Goal: Information Seeking & Learning: Learn about a topic

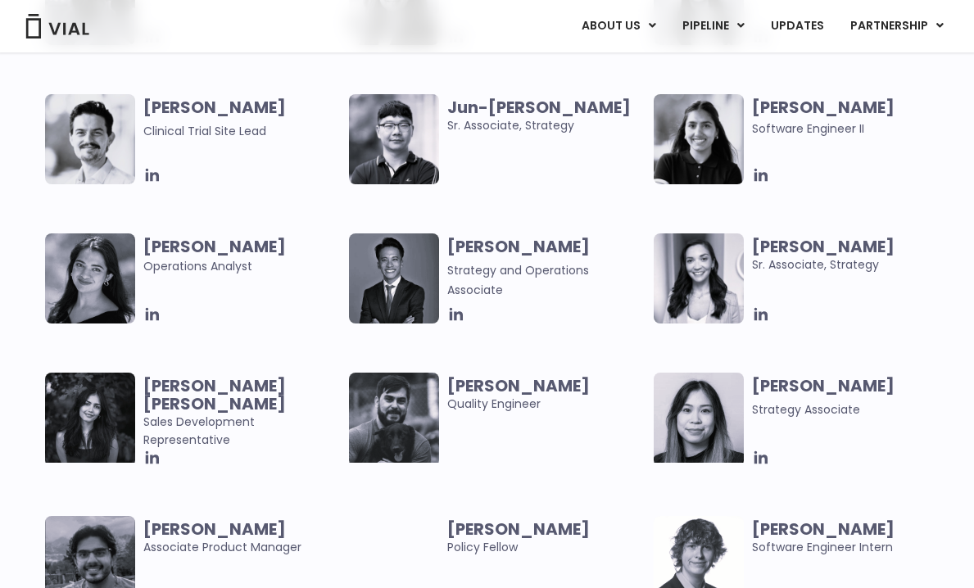
scroll to position [3028, 0]
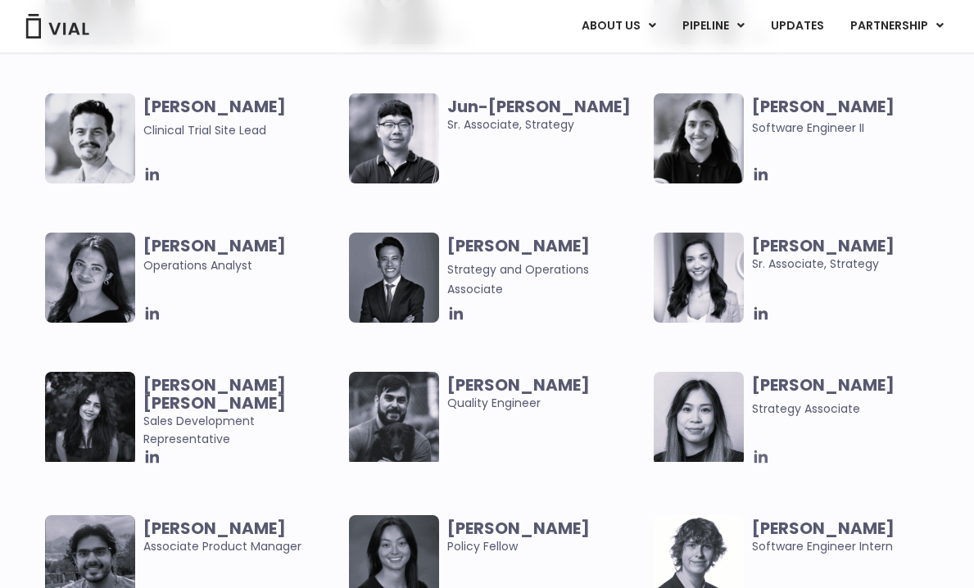
click at [763, 455] on icon at bounding box center [761, 457] width 18 height 18
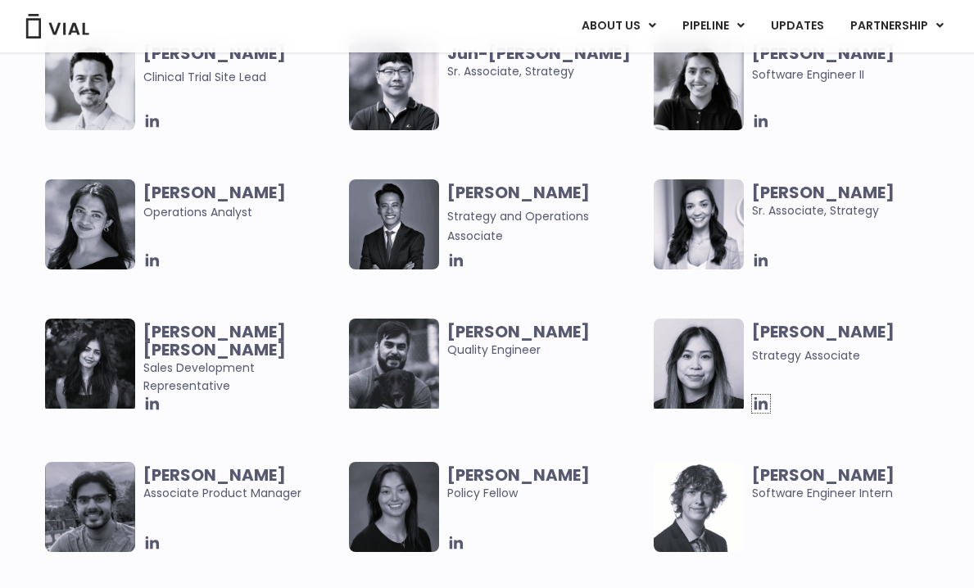
scroll to position [3084, 0]
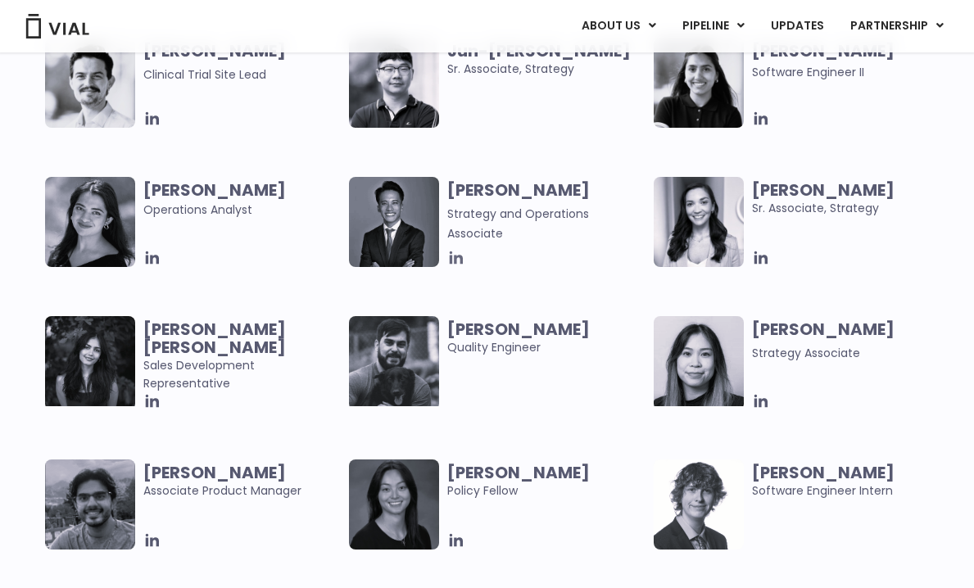
click at [456, 260] on icon at bounding box center [456, 257] width 13 height 13
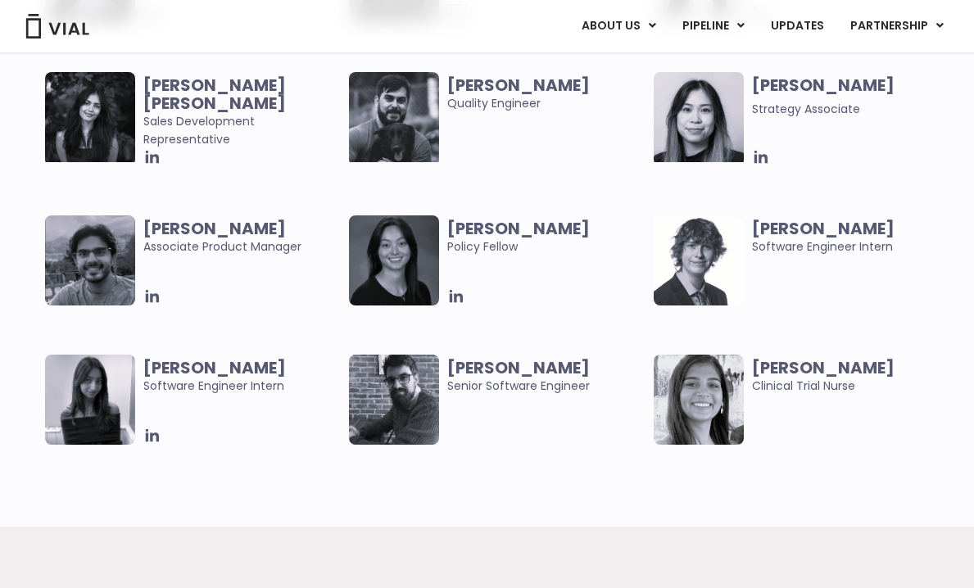
scroll to position [3326, 0]
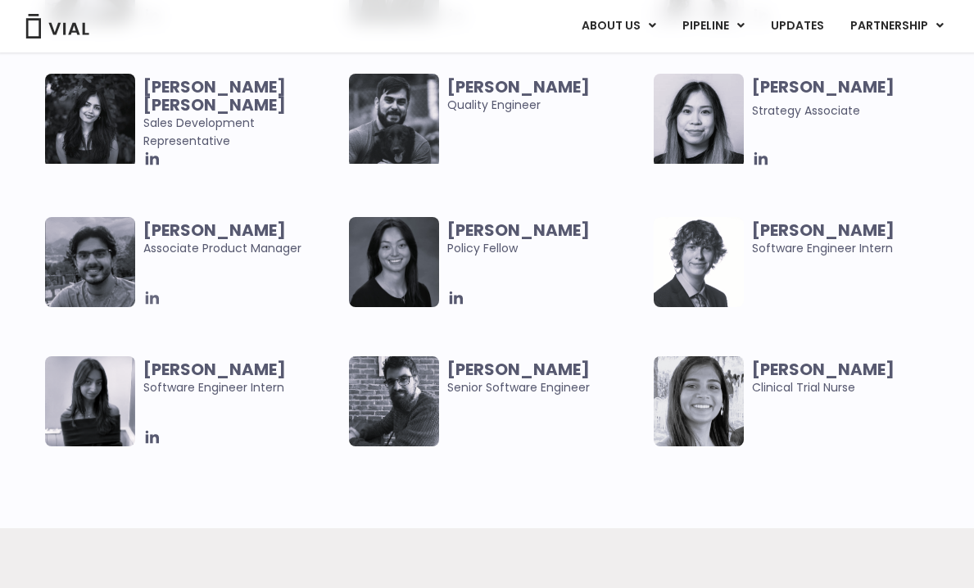
click at [153, 292] on icon at bounding box center [152, 298] width 13 height 13
click at [155, 156] on icon at bounding box center [152, 159] width 18 height 18
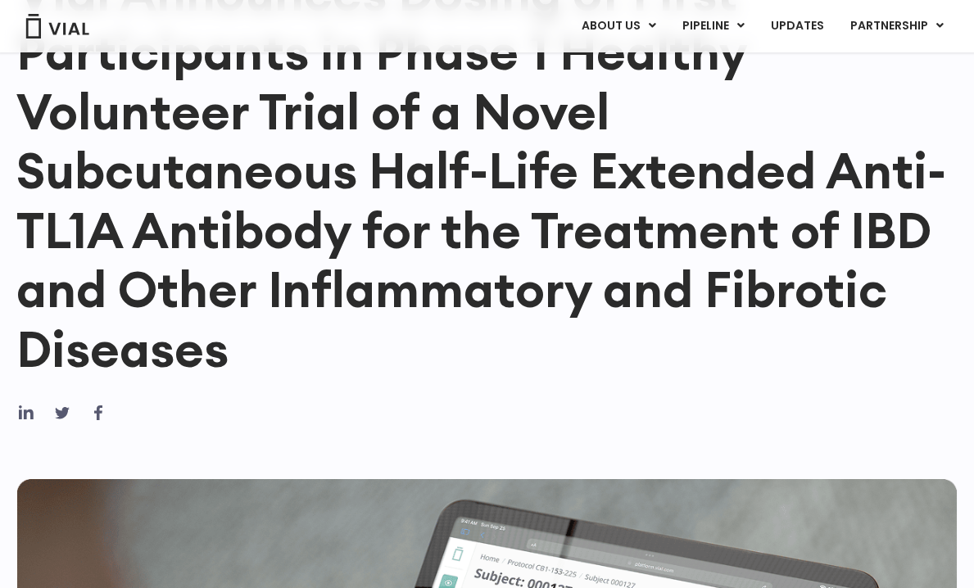
scroll to position [272, 0]
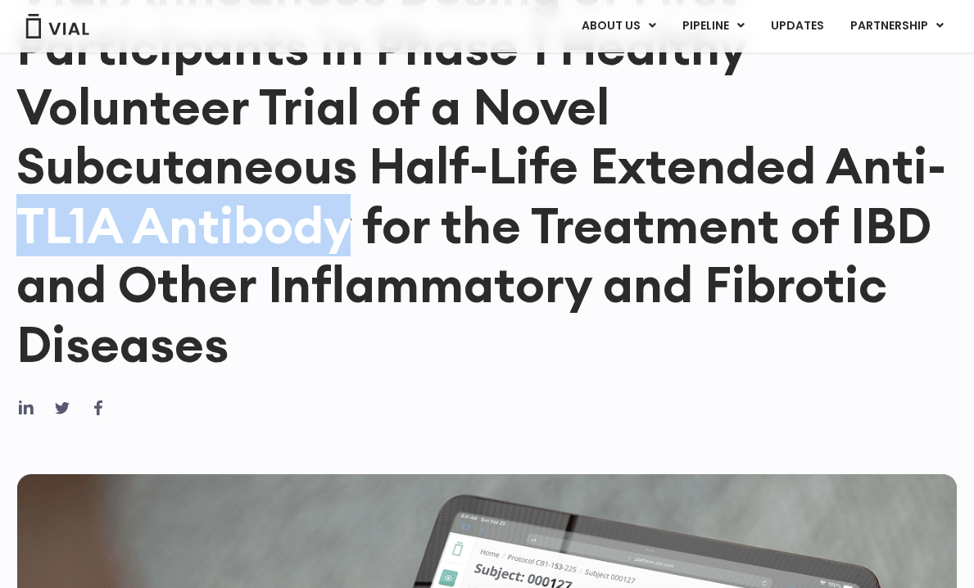
drag, startPoint x: 21, startPoint y: 226, endPoint x: 349, endPoint y: 238, distance: 327.8
click at [349, 238] on h1 "Vial Announces Dosing of First Participants in Phase 1 Healthy Volunteer Trial …" at bounding box center [486, 165] width 941 height 415
copy h1 "TL1A Antibody"
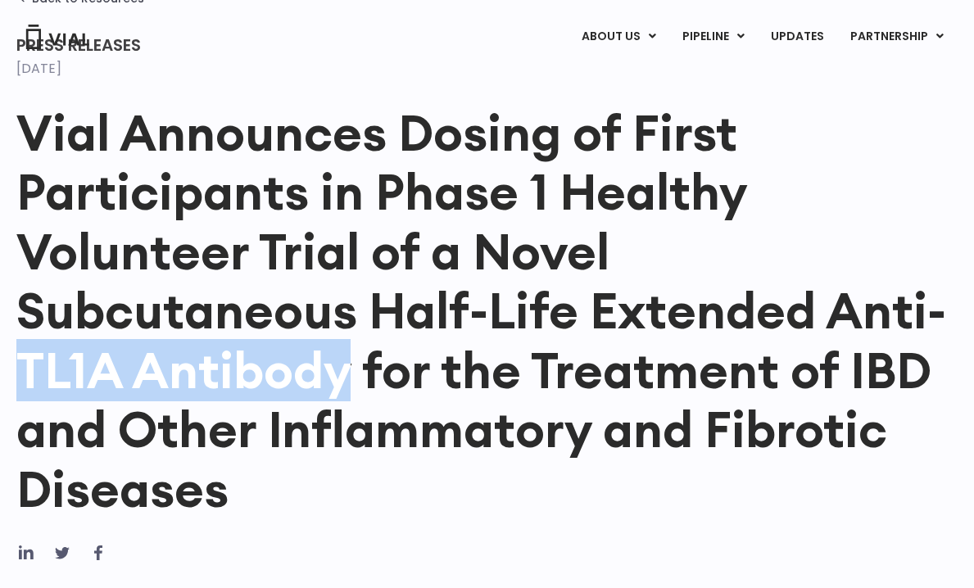
scroll to position [0, 0]
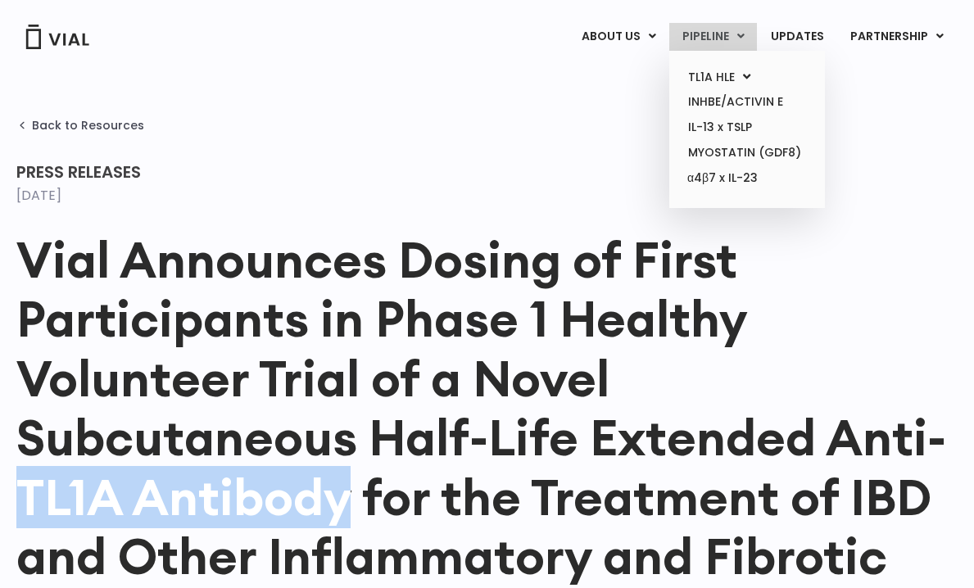
click at [724, 34] on link "PIPELINE" at bounding box center [713, 37] width 88 height 28
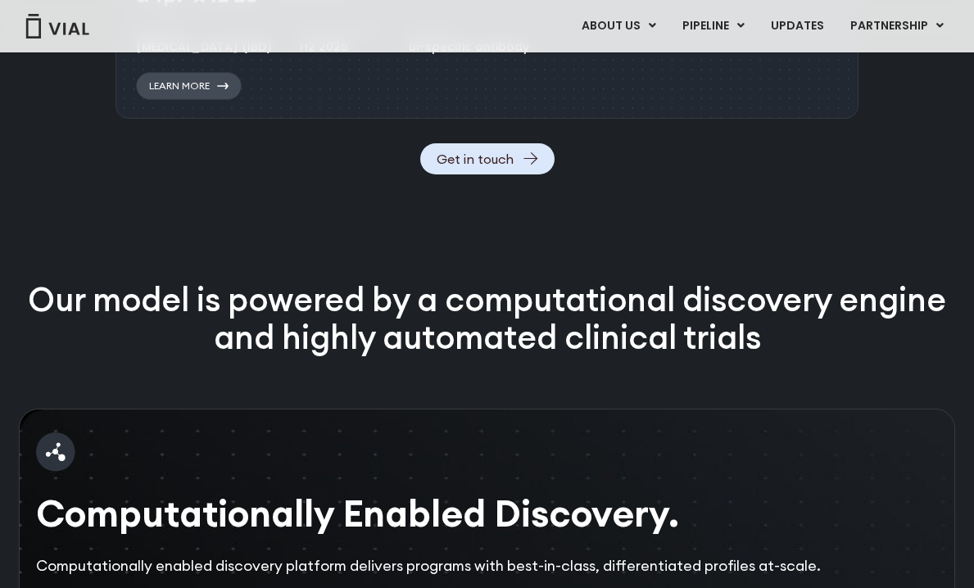
scroll to position [2118, 0]
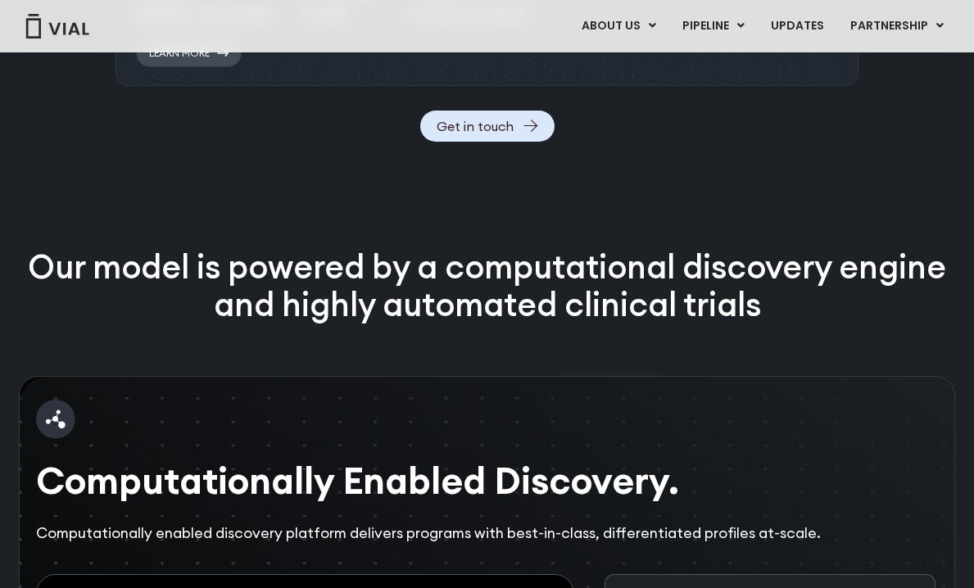
click at [206, 67] on link "Learn More" at bounding box center [189, 53] width 106 height 28
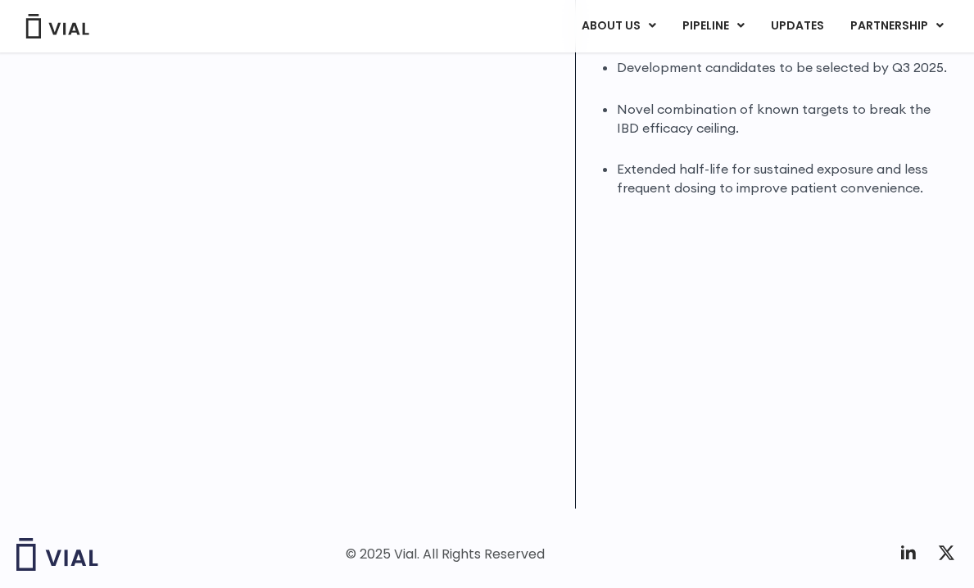
scroll to position [400, 0]
